Goal: Ask a question

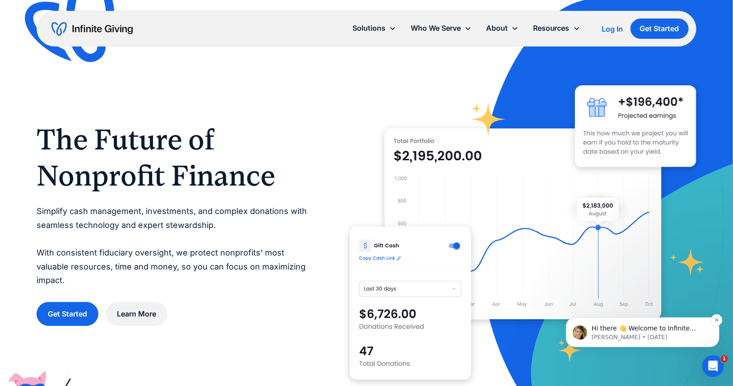
click at [660, 327] on p "Hi there 👋 Welcome to Infinite Giving. If you have any questions, just reply to…" at bounding box center [649, 328] width 116 height 9
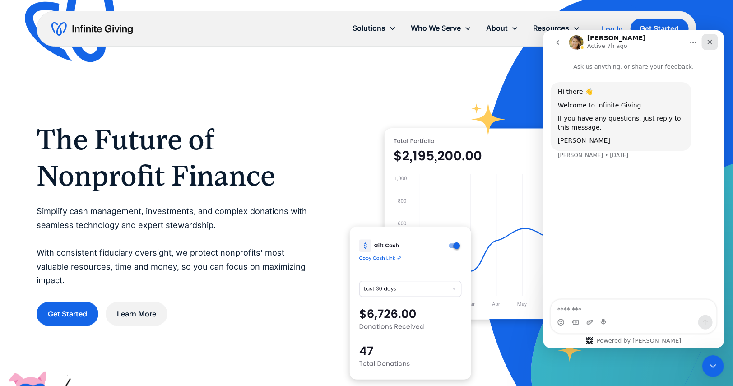
click at [711, 44] on icon "Close" at bounding box center [709, 41] width 7 height 7
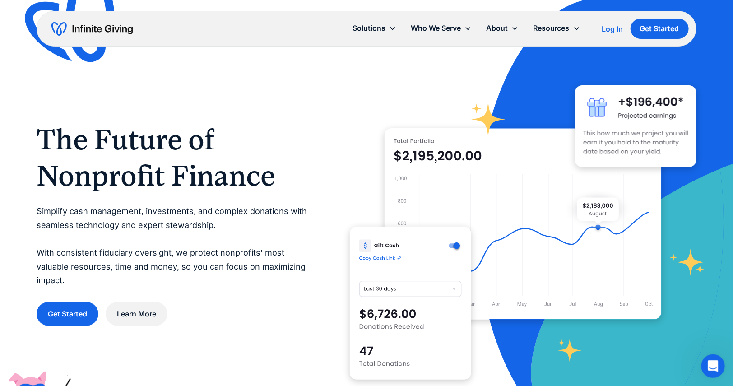
click at [707, 367] on icon "Open Intercom Messenger" at bounding box center [712, 365] width 15 height 15
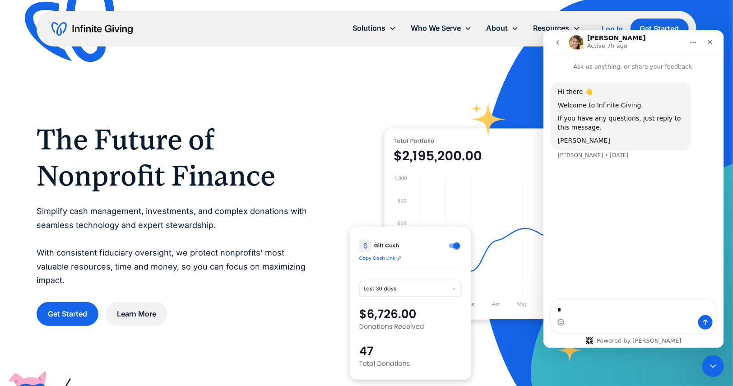
type textarea "**"
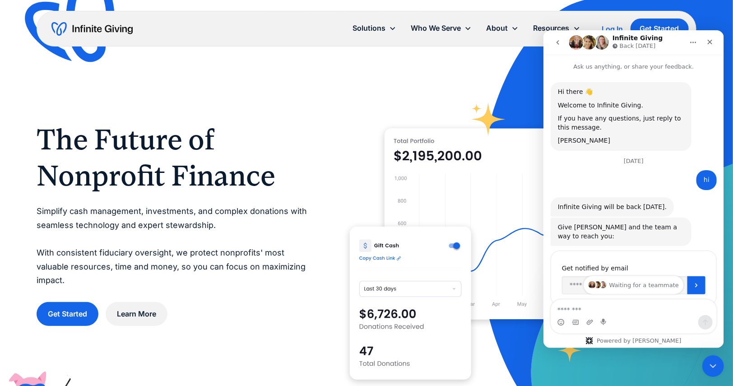
click at [557, 44] on icon "go back" at bounding box center [557, 41] width 7 height 7
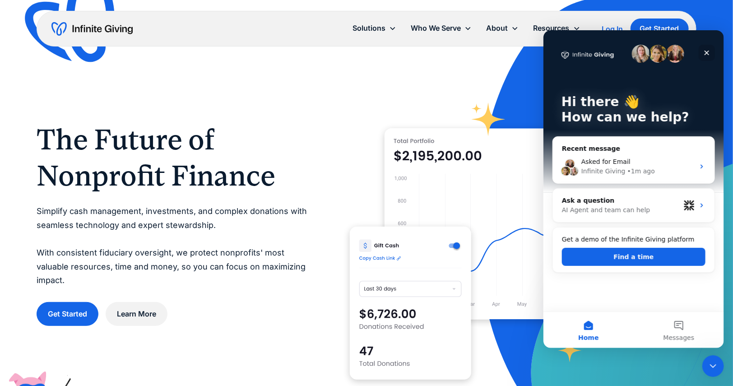
click at [705, 53] on icon "Close" at bounding box center [706, 52] width 7 height 7
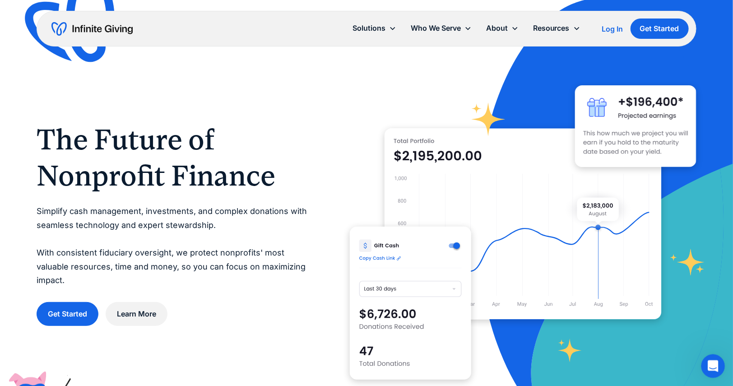
click at [705, 360] on div "Open Intercom Messenger" at bounding box center [712, 365] width 30 height 30
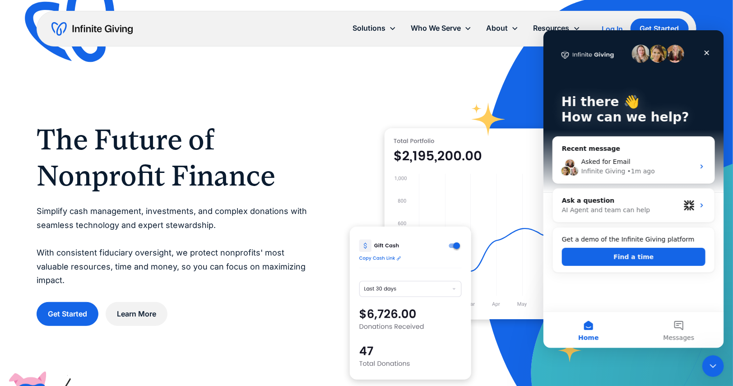
click at [590, 328] on button "Home" at bounding box center [588, 329] width 90 height 36
click at [635, 209] on div "AI Agent and team can help" at bounding box center [621, 209] width 118 height 9
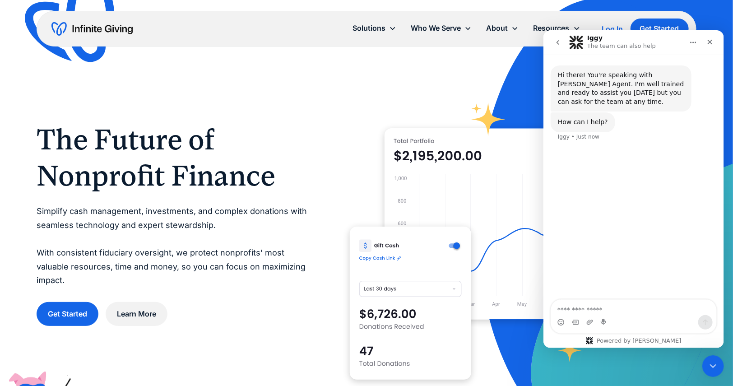
click at [691, 42] on icon "Home" at bounding box center [693, 42] width 6 height 1
click at [663, 159] on div "Hi there! You're speaking with [PERSON_NAME] Agent. I'm well trained and ready …" at bounding box center [633, 177] width 181 height 246
